Goal: Find specific page/section

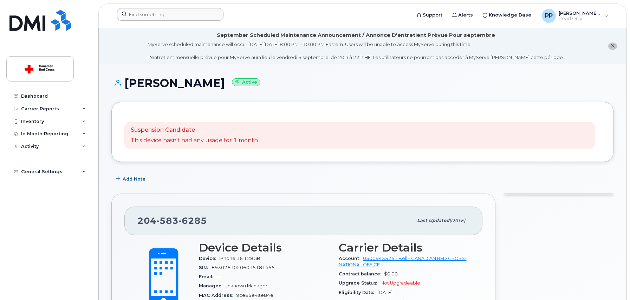
scroll to position [86, 0]
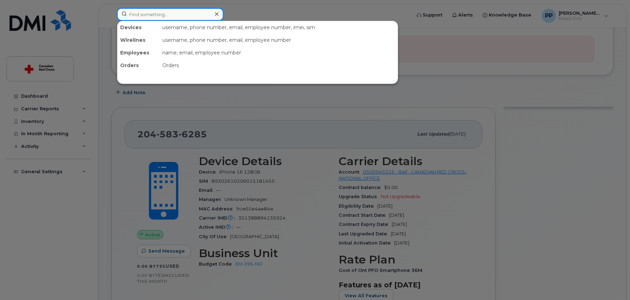
click at [133, 12] on input at bounding box center [170, 14] width 106 height 13
paste input "89302610207092688"
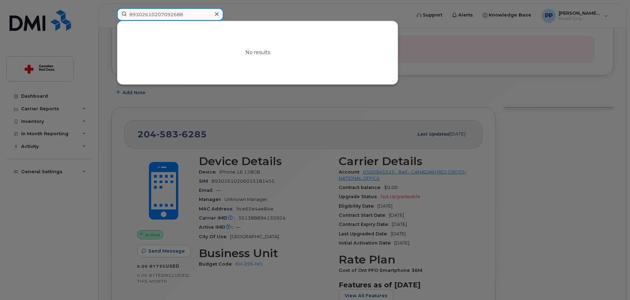
type input "89302610207092688"
click at [219, 14] on div at bounding box center [216, 14] width 10 height 10
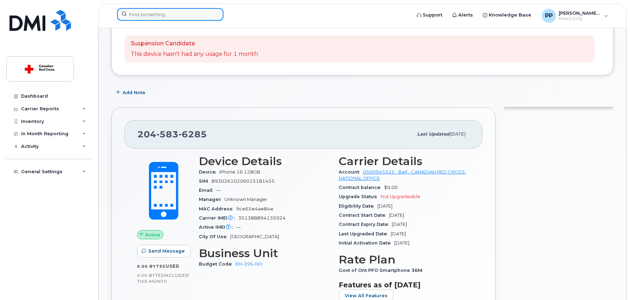
click at [187, 18] on input at bounding box center [170, 14] width 106 height 13
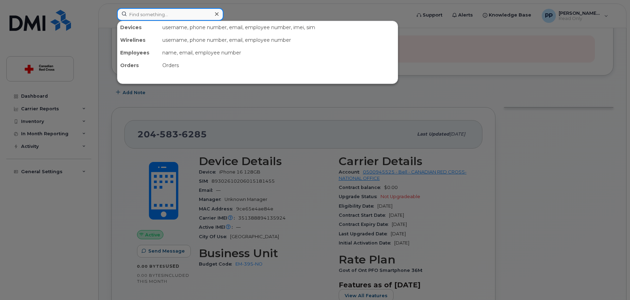
paste input "89302610206015181455"
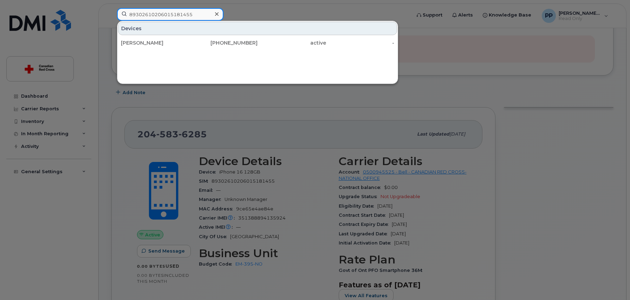
type input "89302610206015181455"
click at [220, 17] on div at bounding box center [216, 14] width 10 height 10
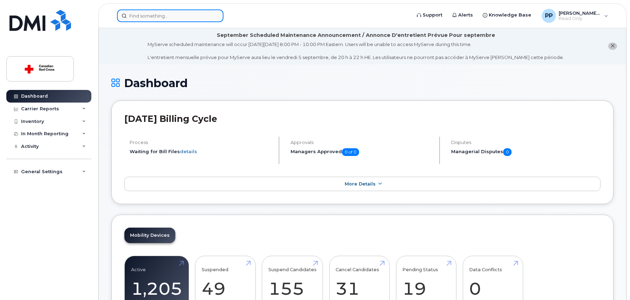
drag, startPoint x: 0, startPoint y: 0, endPoint x: 149, endPoint y: 16, distance: 150.1
click at [149, 16] on input at bounding box center [170, 15] width 106 height 13
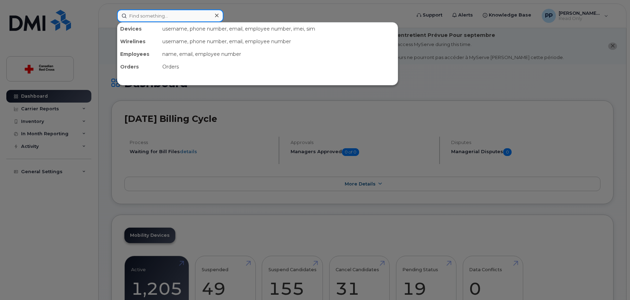
paste input "89302610207417092688"
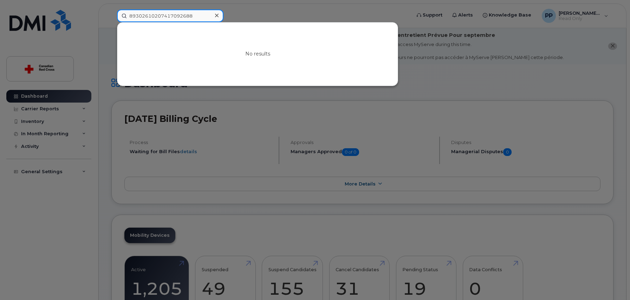
type input "89302610207417092688"
click at [216, 15] on icon at bounding box center [217, 16] width 4 height 6
